Goal: Task Accomplishment & Management: Manage account settings

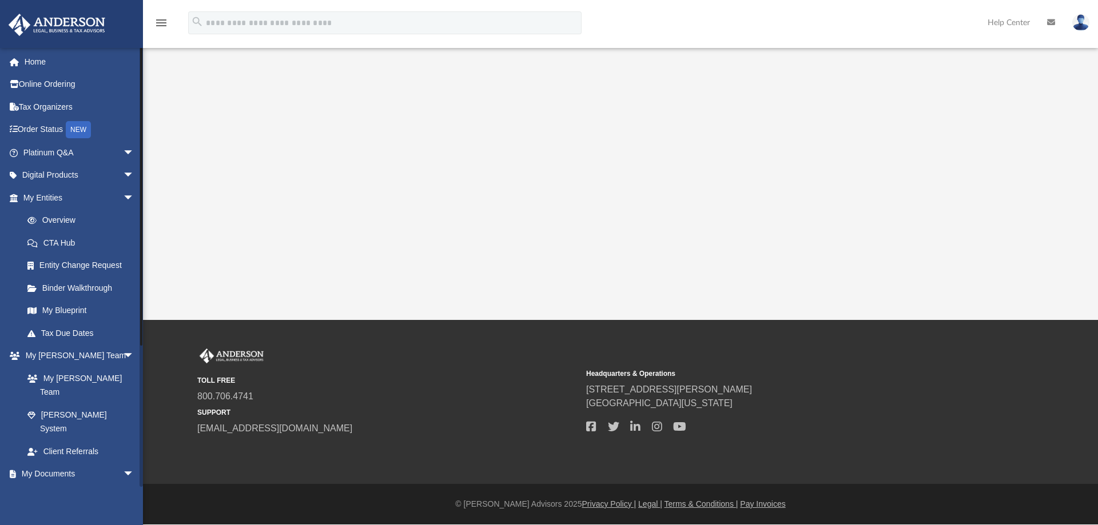
click at [46, 485] on link "Box" at bounding box center [83, 496] width 135 height 23
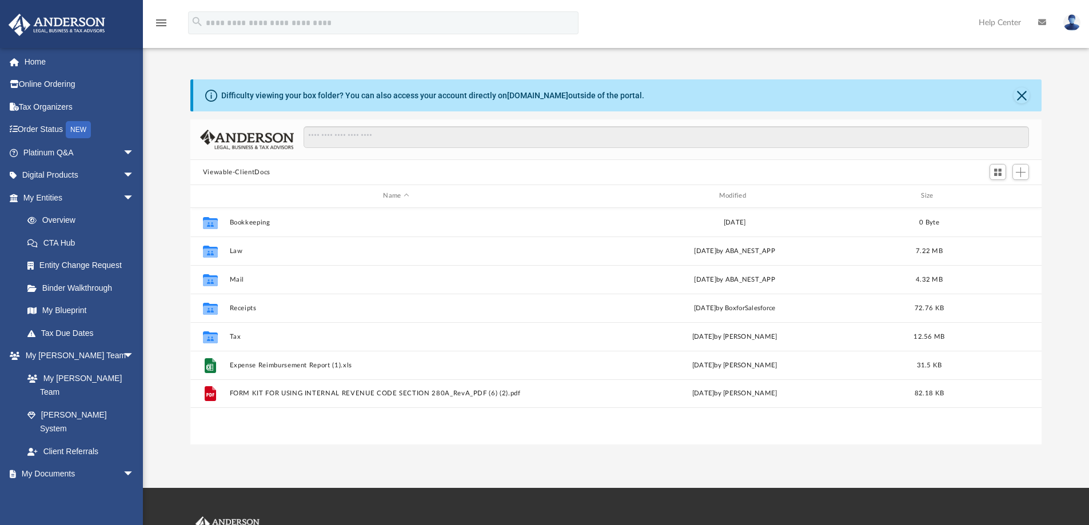
scroll to position [252, 843]
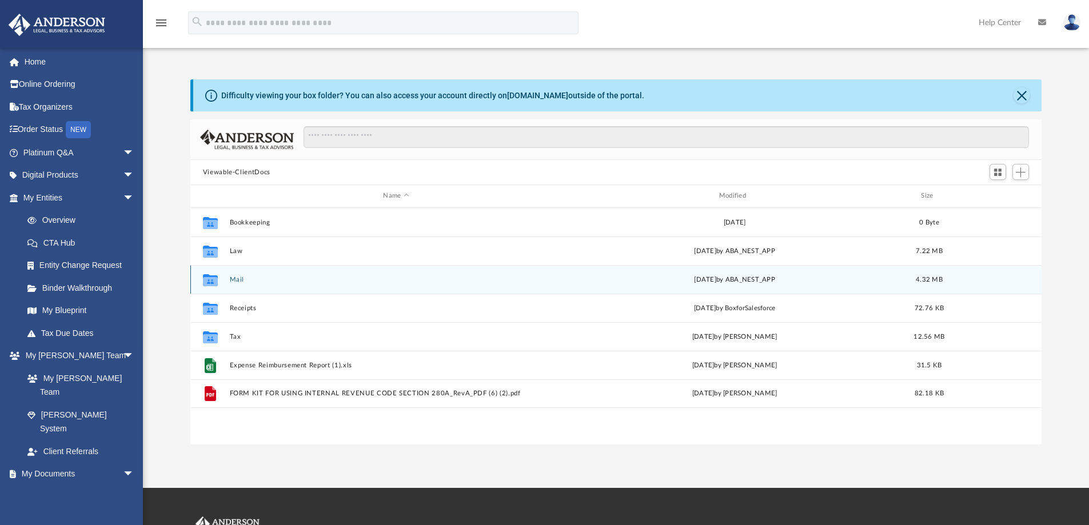
click at [226, 279] on div "Collaborated Folder Mail [DATE] by ABA_NEST_APP 4.32 MB" at bounding box center [616, 279] width 852 height 29
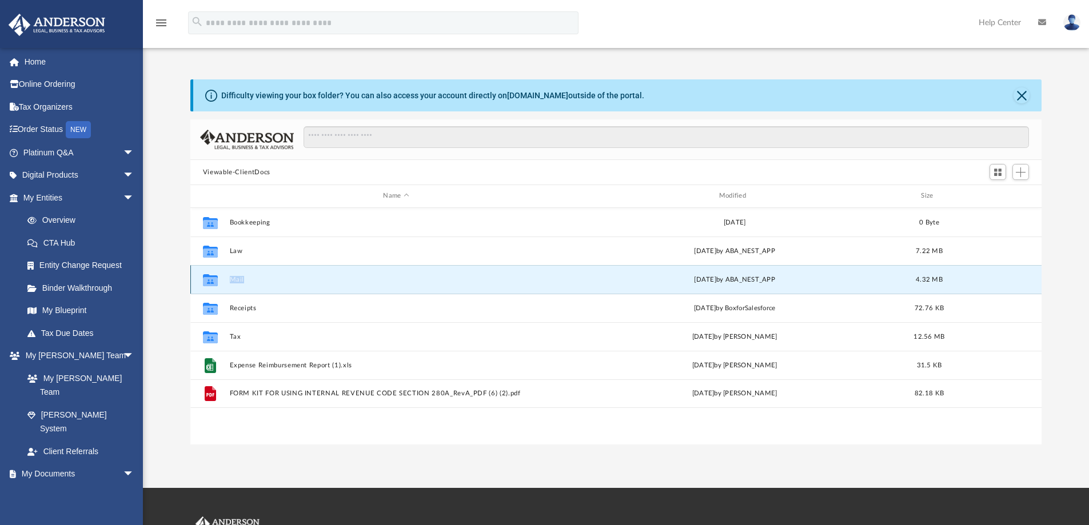
click at [227, 278] on div "Collaborated Folder Mail [DATE] by ABA_NEST_APP 4.32 MB" at bounding box center [616, 279] width 852 height 29
click at [229, 278] on div "Collaborated Folder Mail [DATE] by ABA_NEST_APP 4.32 MB" at bounding box center [616, 279] width 852 height 29
click at [238, 277] on button "Mail" at bounding box center [395, 279] width 333 height 7
click at [239, 282] on button "Mail" at bounding box center [395, 279] width 333 height 7
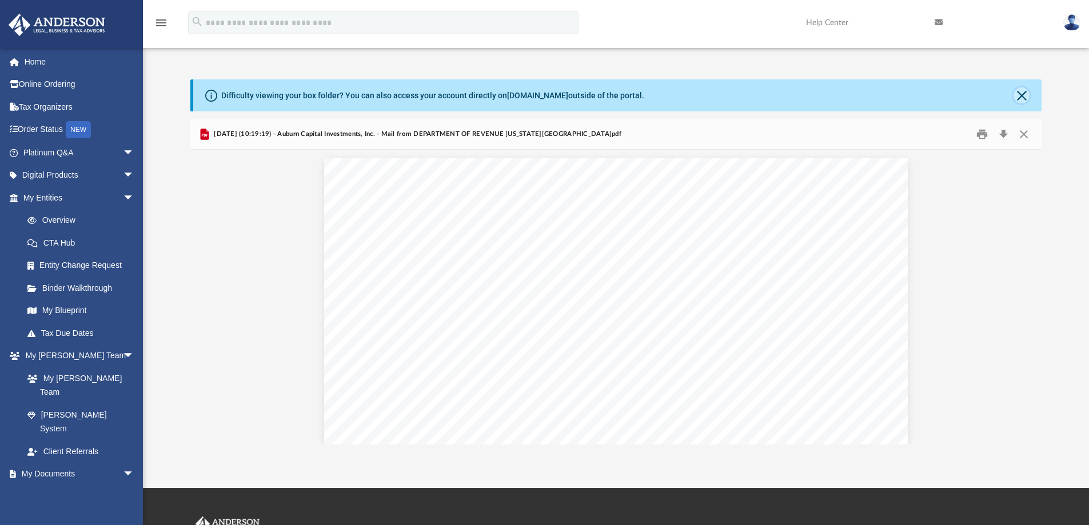
click at [1015, 95] on button "Close" at bounding box center [1021, 95] width 16 height 16
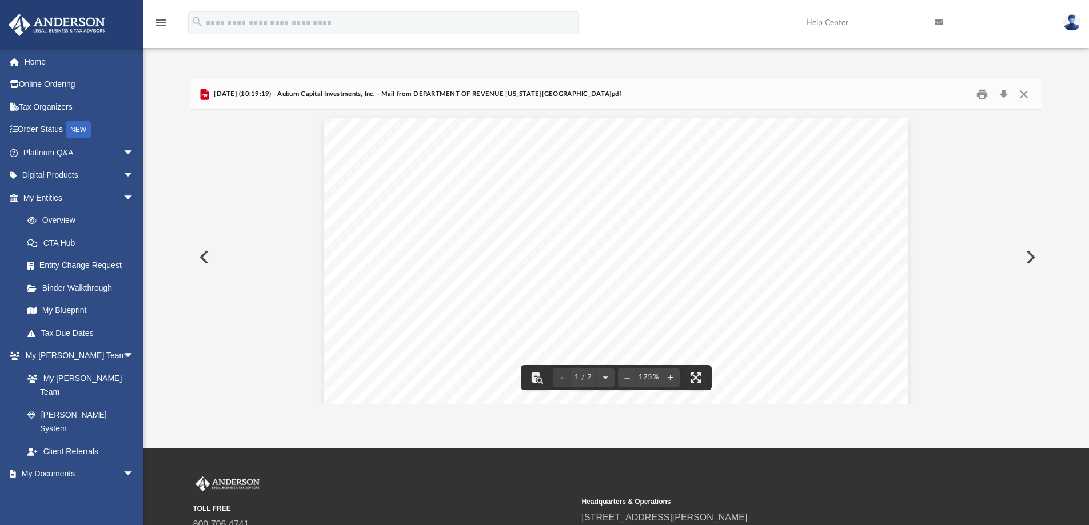
click at [1028, 81] on div "[DATE] (10:19:19) - Auburn Capital Investments, Inc. - Mail from DEPARTMENT OF …" at bounding box center [616, 94] width 852 height 30
click at [1028, 93] on button "Close" at bounding box center [1023, 95] width 21 height 18
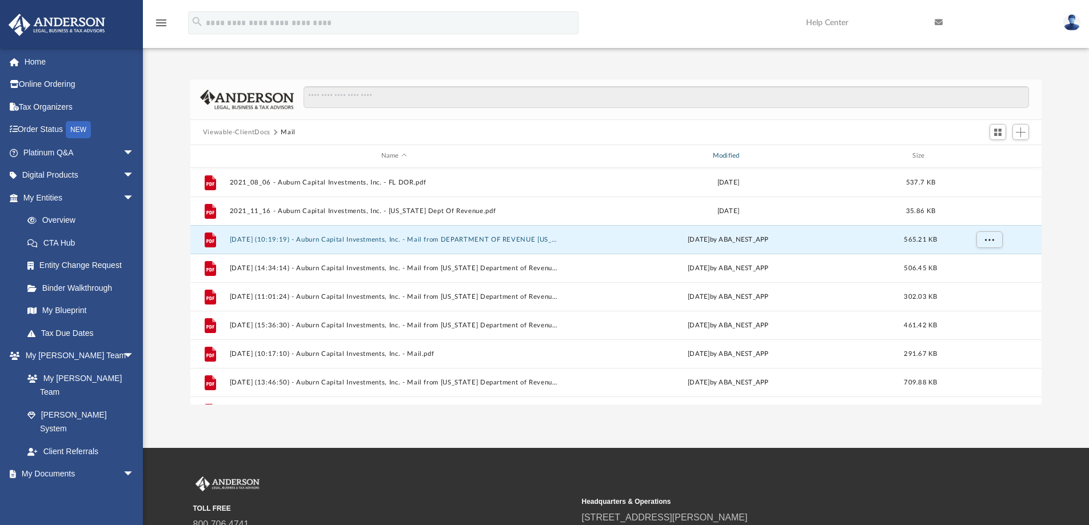
click at [732, 158] on div "Modified" at bounding box center [727, 156] width 329 height 10
click at [725, 153] on div "Modified" at bounding box center [727, 156] width 329 height 10
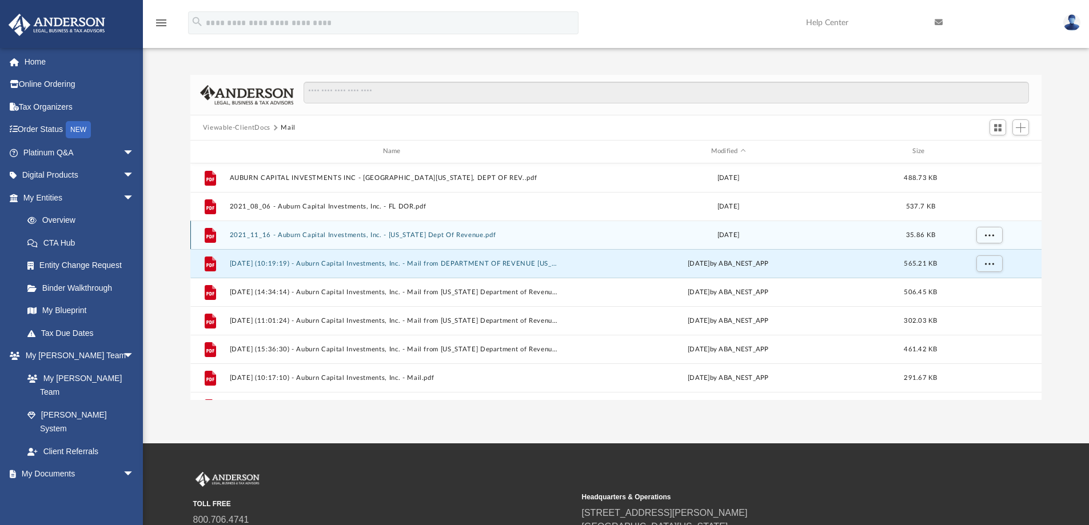
scroll to position [0, 0]
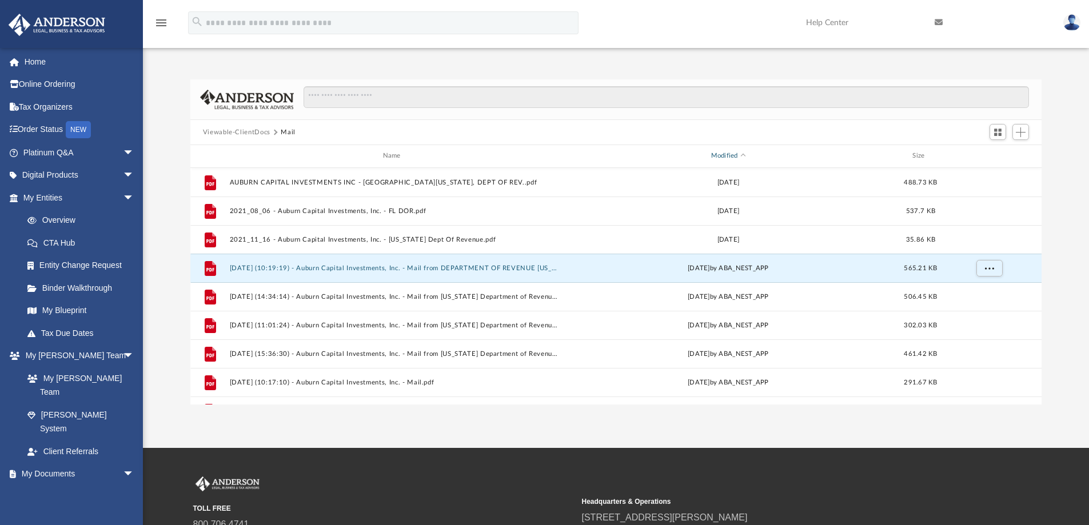
click at [732, 156] on div "Modified" at bounding box center [727, 156] width 329 height 10
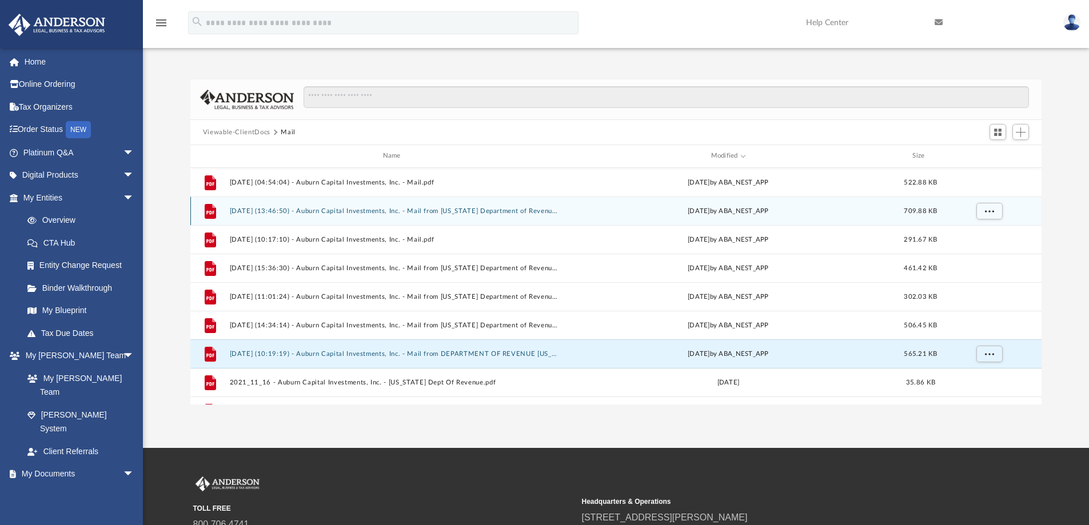
click at [368, 208] on button "[DATE] (13:46:50) - Auburn Capital Investments, Inc. - Mail from [US_STATE] Dep…" at bounding box center [393, 210] width 329 height 7
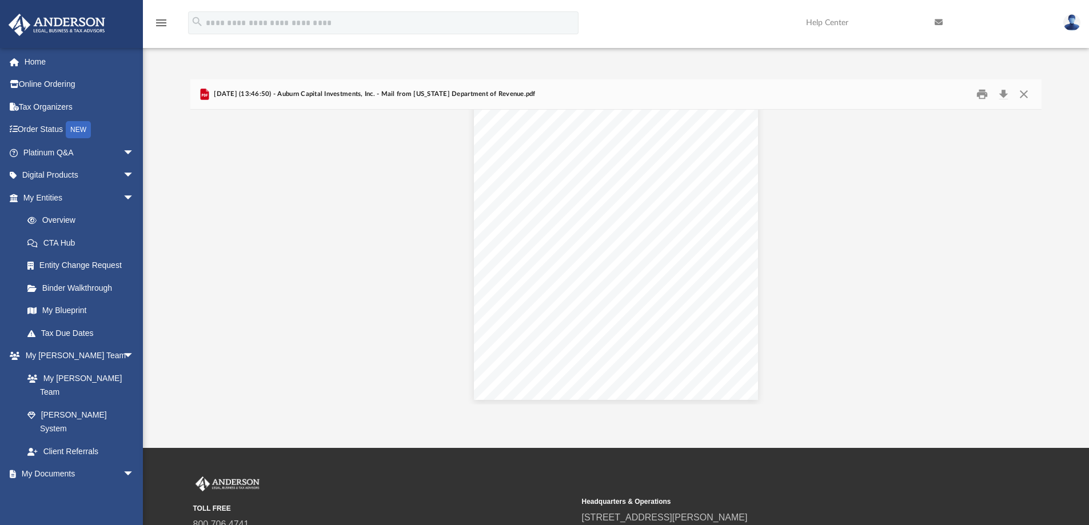
scroll to position [2576, 0]
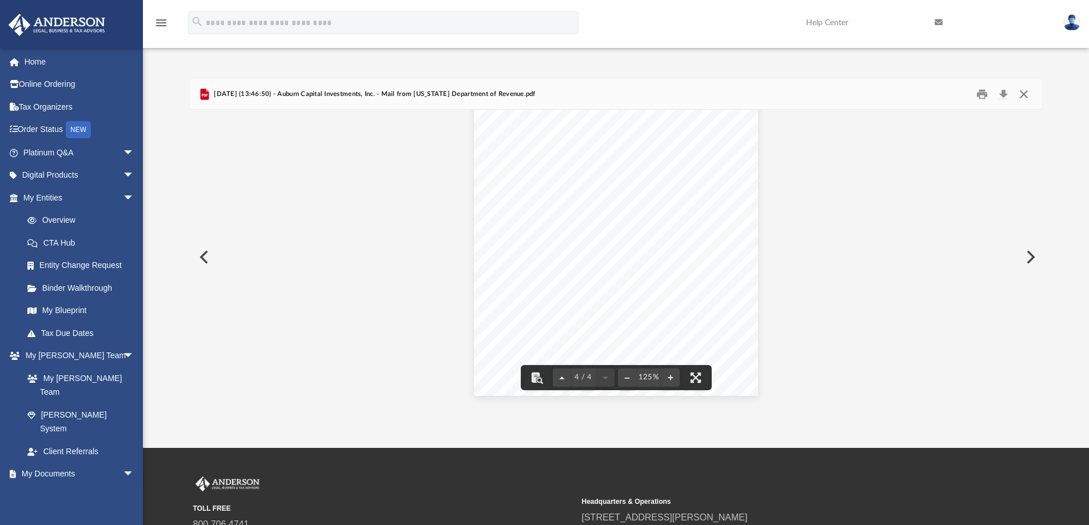
click at [1025, 93] on button "Close" at bounding box center [1023, 95] width 21 height 18
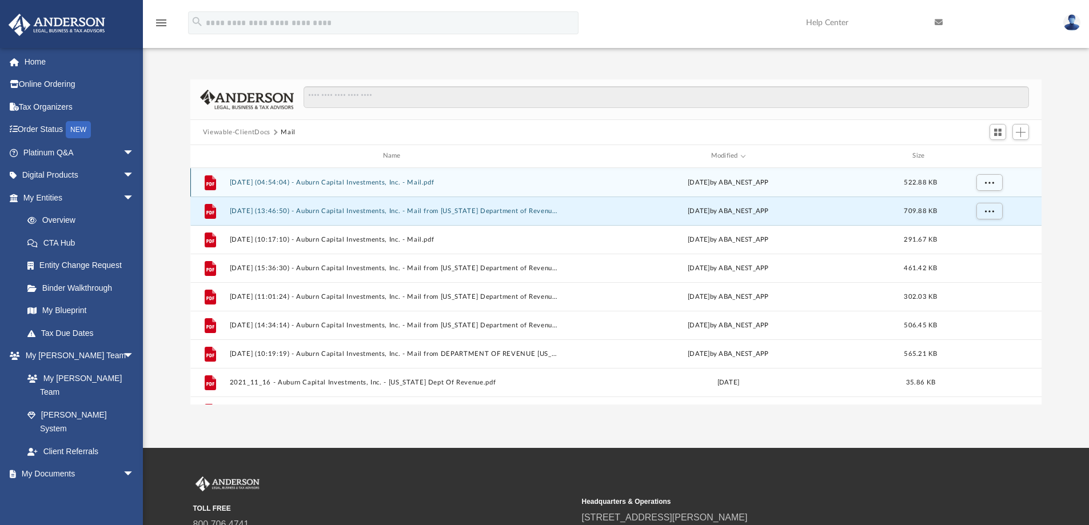
click at [403, 185] on button "[DATE] (04:54:04) - Auburn Capital Investments, Inc. - Mail.pdf" at bounding box center [393, 182] width 329 height 7
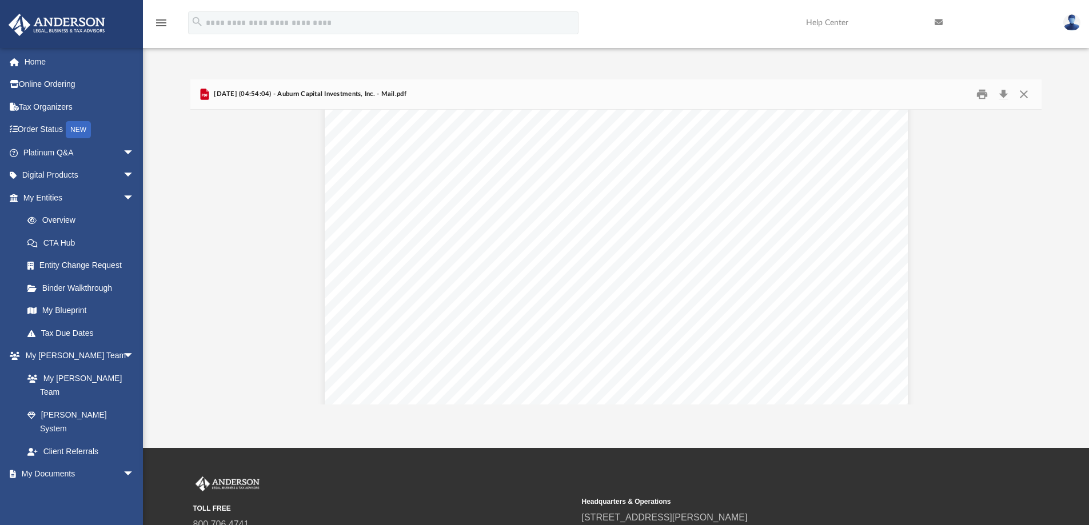
scroll to position [350, 0]
